Goal: Find specific page/section: Find specific page/section

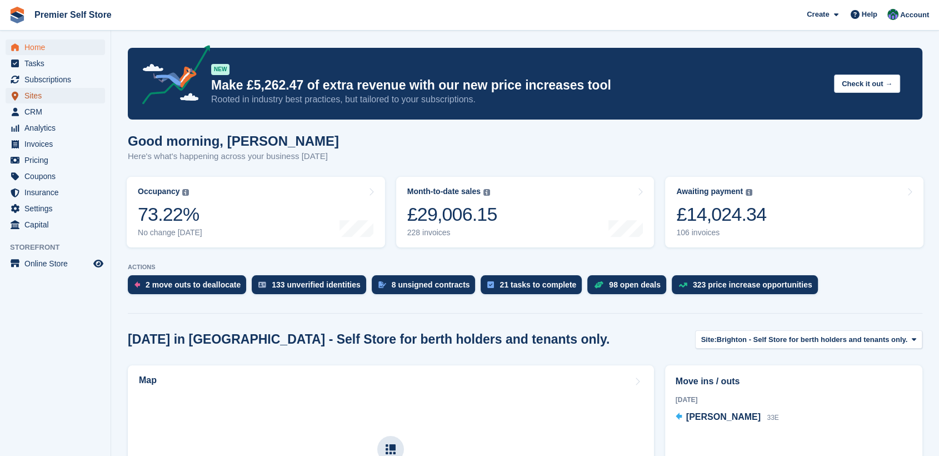
click at [31, 97] on span "Sites" at bounding box center [57, 96] width 67 height 16
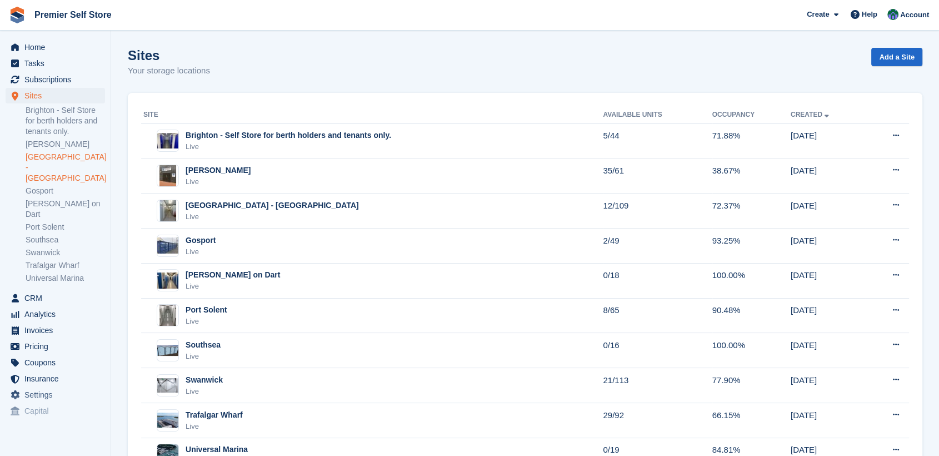
click at [40, 154] on link "[GEOGRAPHIC_DATA] - [GEOGRAPHIC_DATA]" at bounding box center [65, 168] width 79 height 32
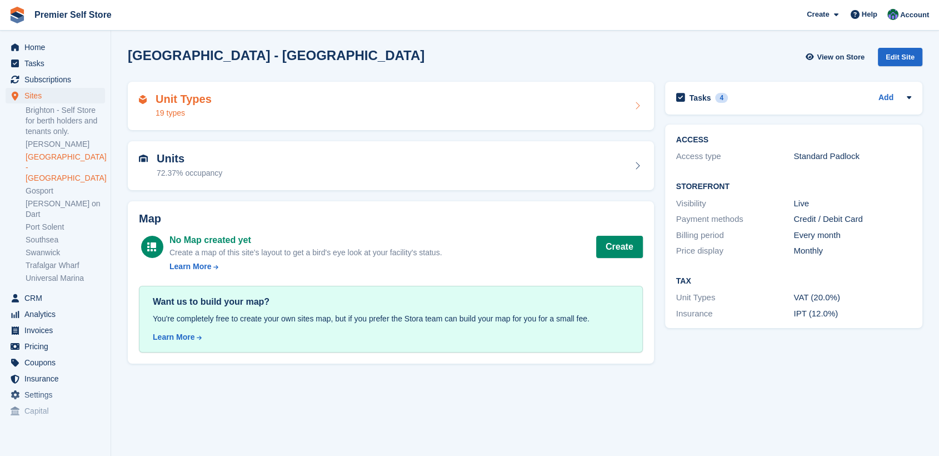
click at [253, 108] on div "Unit Types 19 types" at bounding box center [391, 106] width 504 height 27
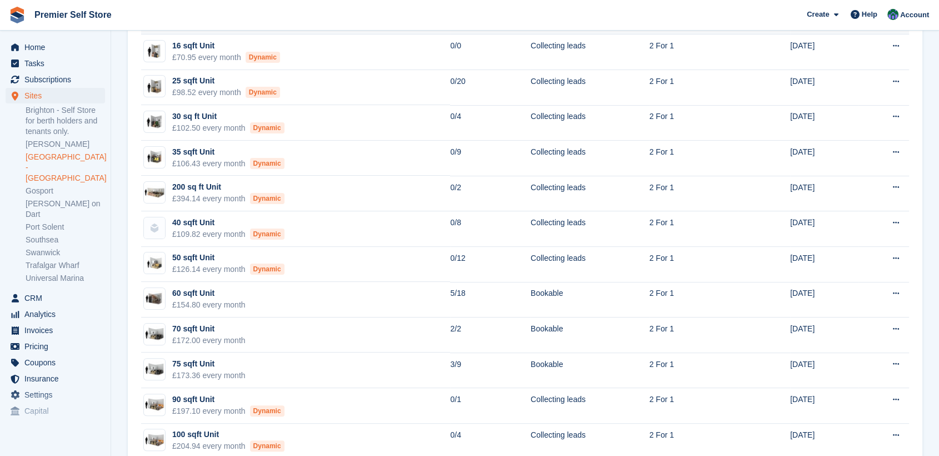
scroll to position [247, 0]
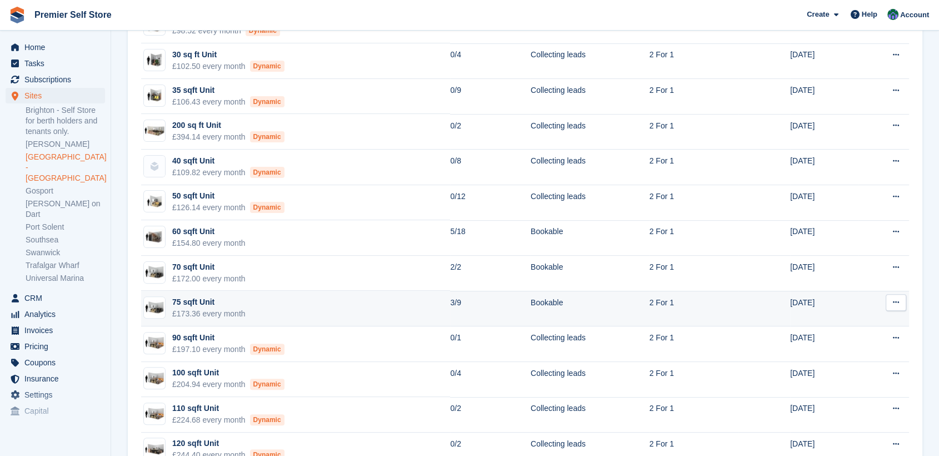
click at [182, 308] on div "£173.36 every month" at bounding box center [208, 314] width 73 height 12
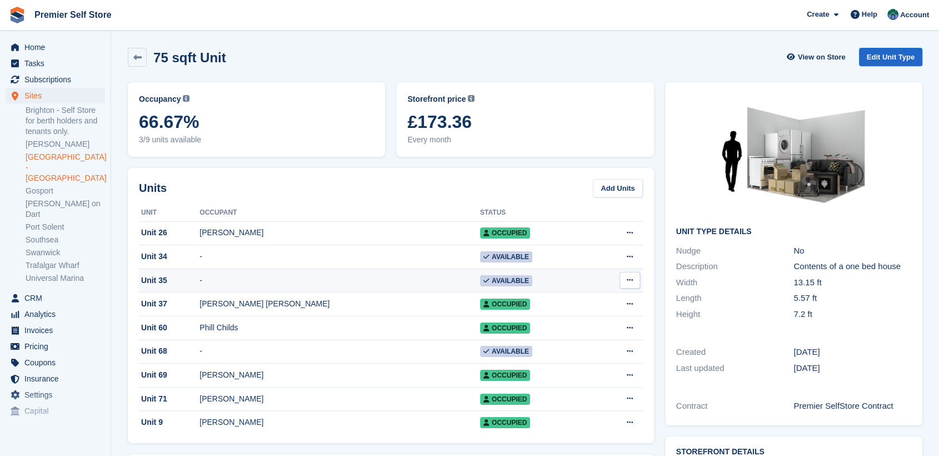
scroll to position [62, 0]
